Goal: Task Accomplishment & Management: Manage account settings

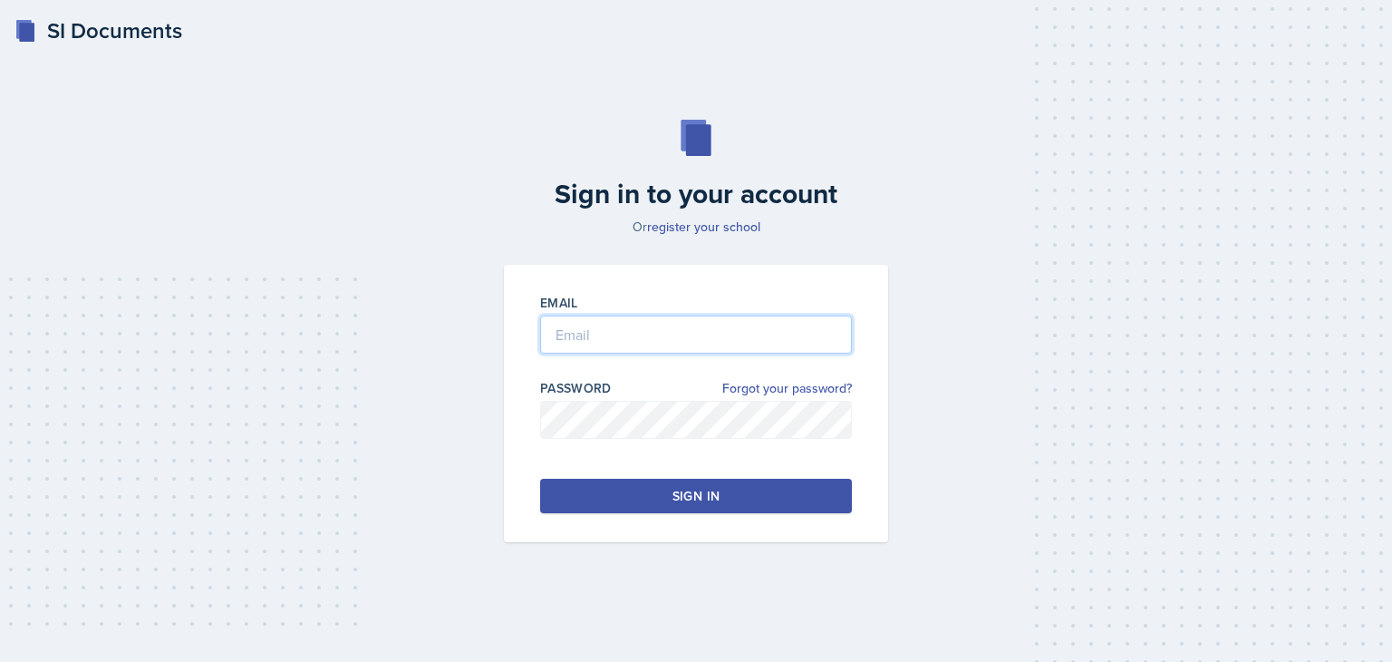
type input "[EMAIL_ADDRESS][DOMAIN_NAME]"
click at [655, 494] on button "Sign in" at bounding box center [696, 495] width 312 height 34
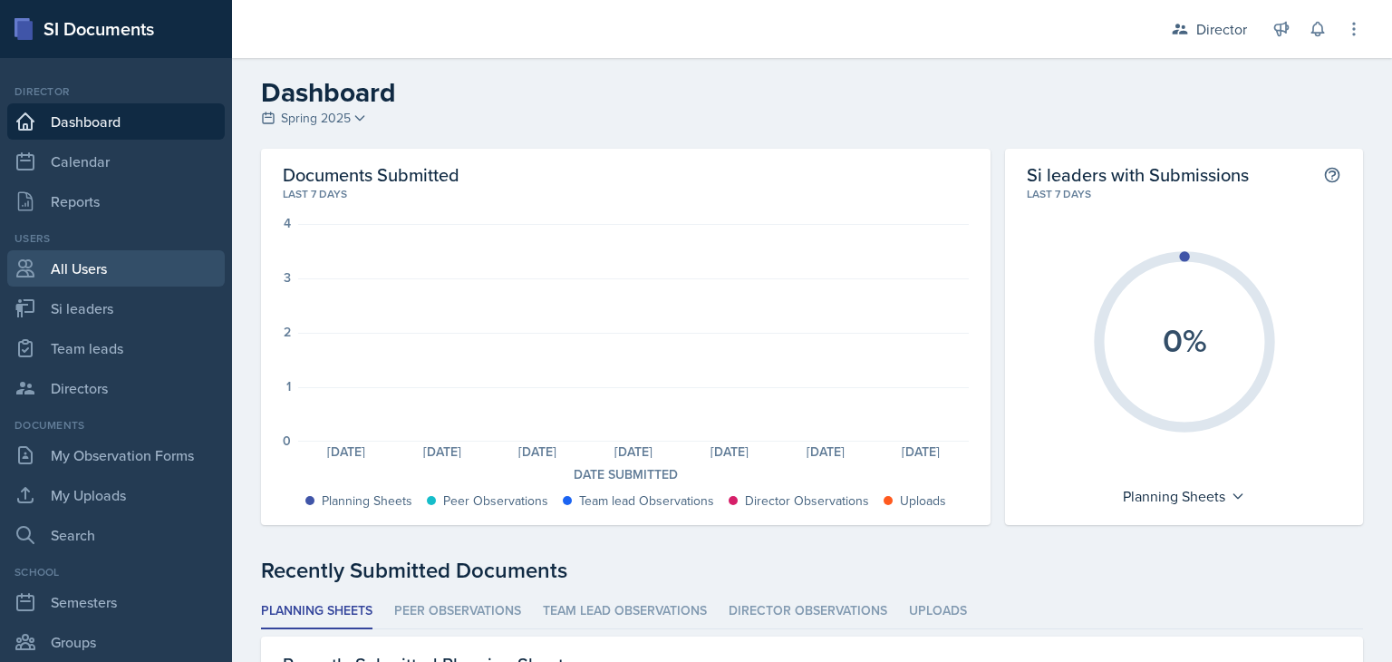
click at [82, 260] on link "All Users" at bounding box center [115, 268] width 217 height 36
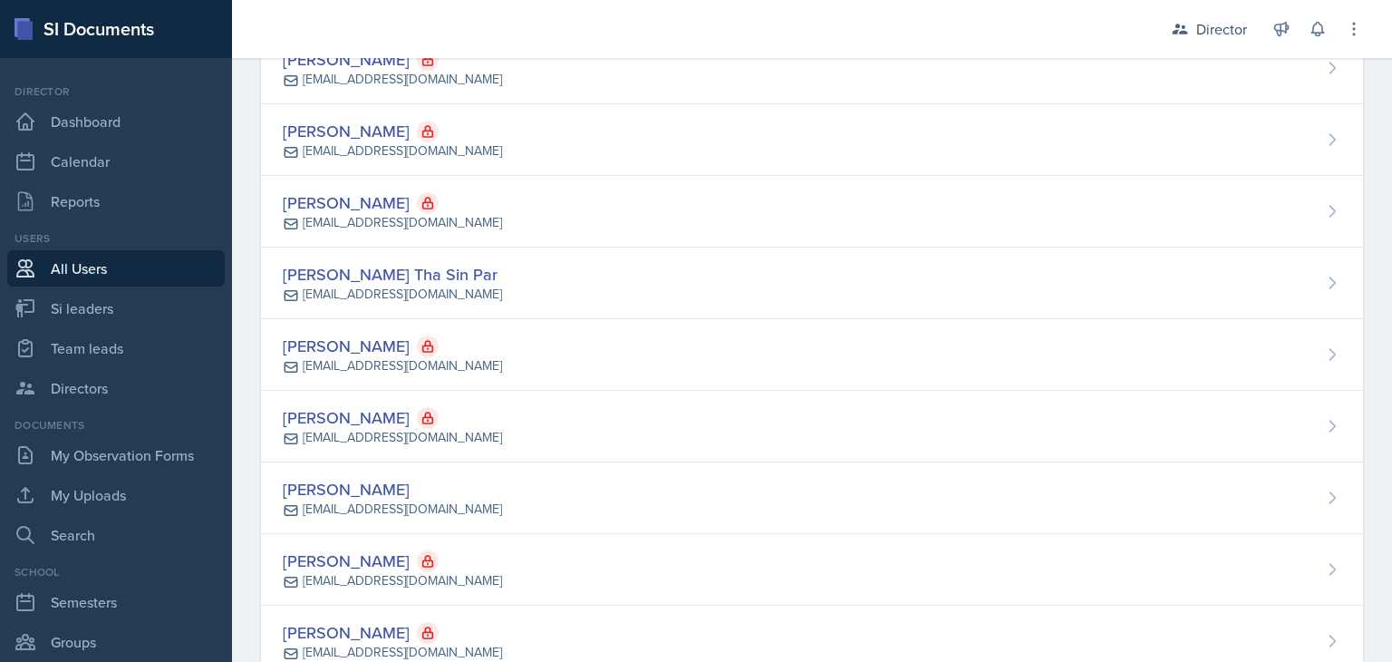
scroll to position [11255, 0]
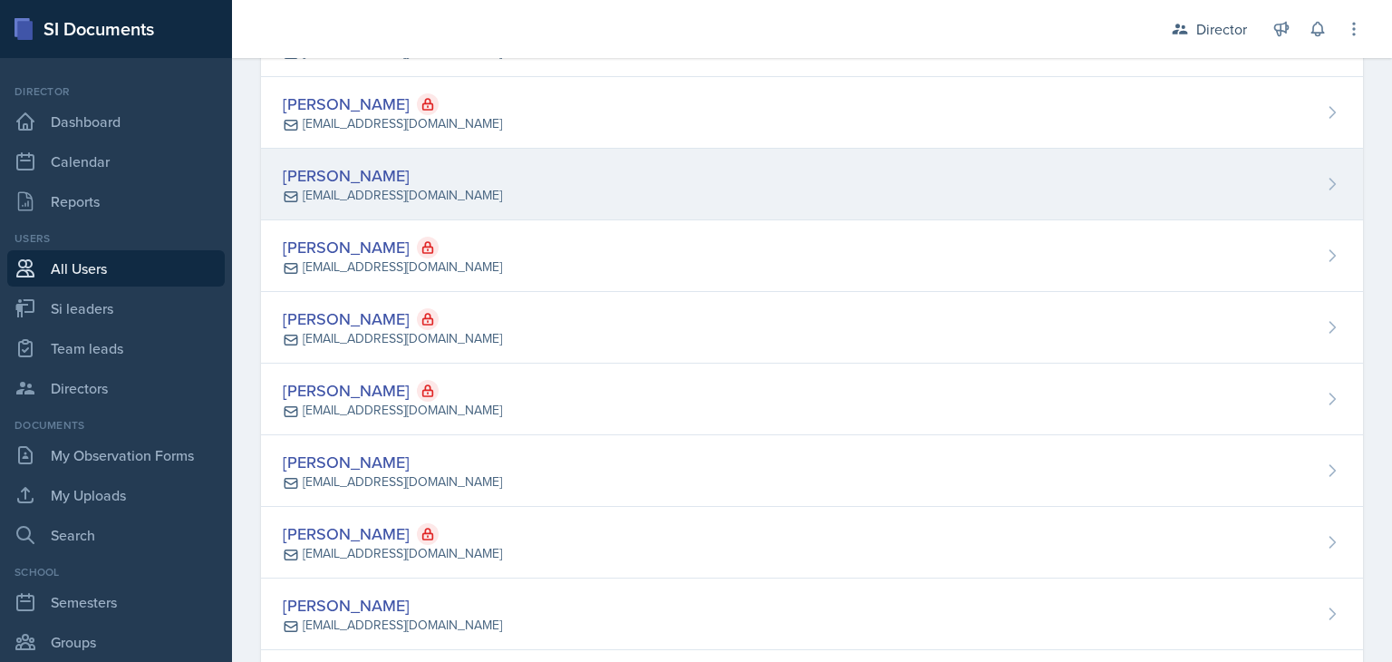
click at [373, 163] on div "[PERSON_NAME]" at bounding box center [392, 175] width 219 height 24
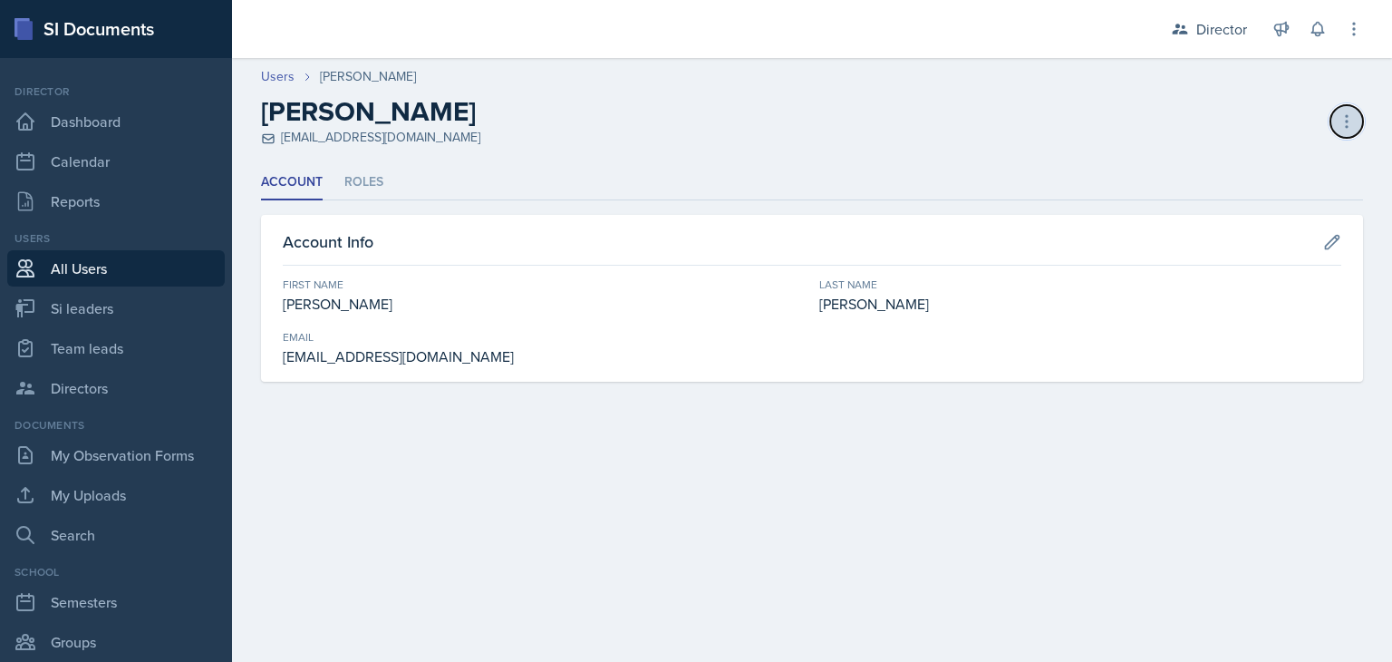
click at [1334, 123] on button at bounding box center [1346, 121] width 33 height 33
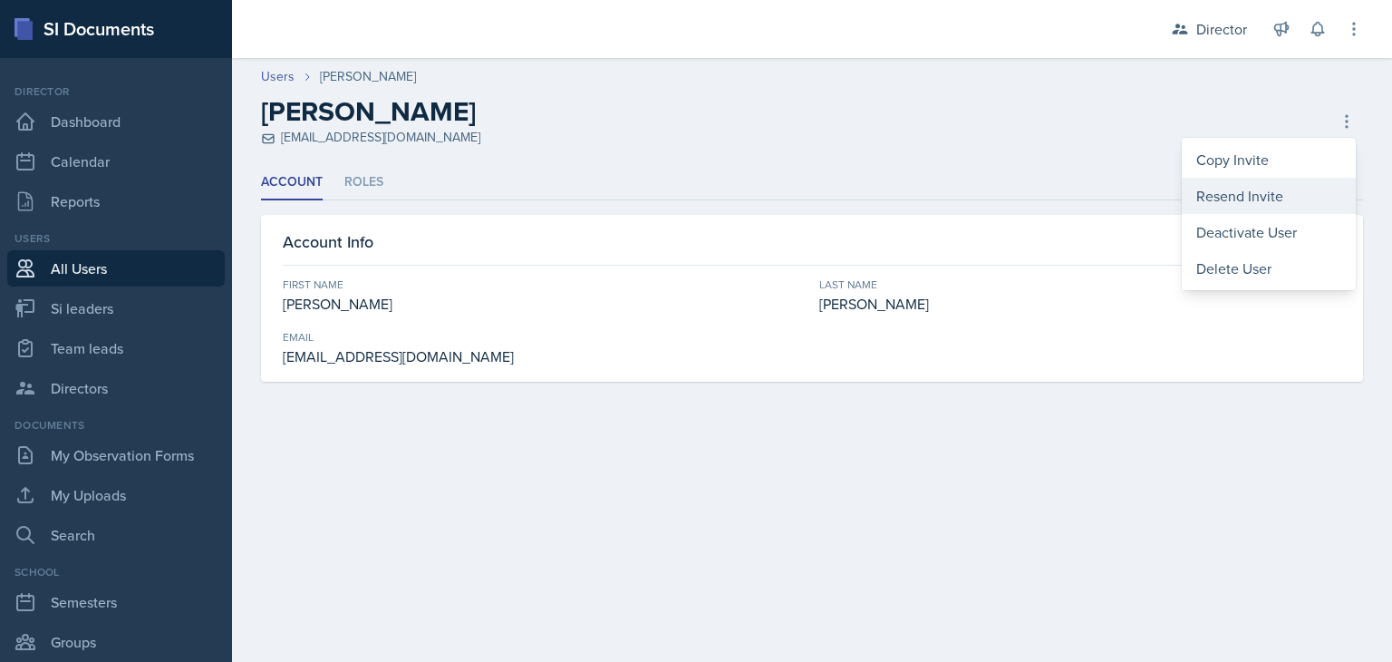
click at [1263, 200] on div "Resend Invite" at bounding box center [1269, 196] width 174 height 36
